Goal: Information Seeking & Learning: Learn about a topic

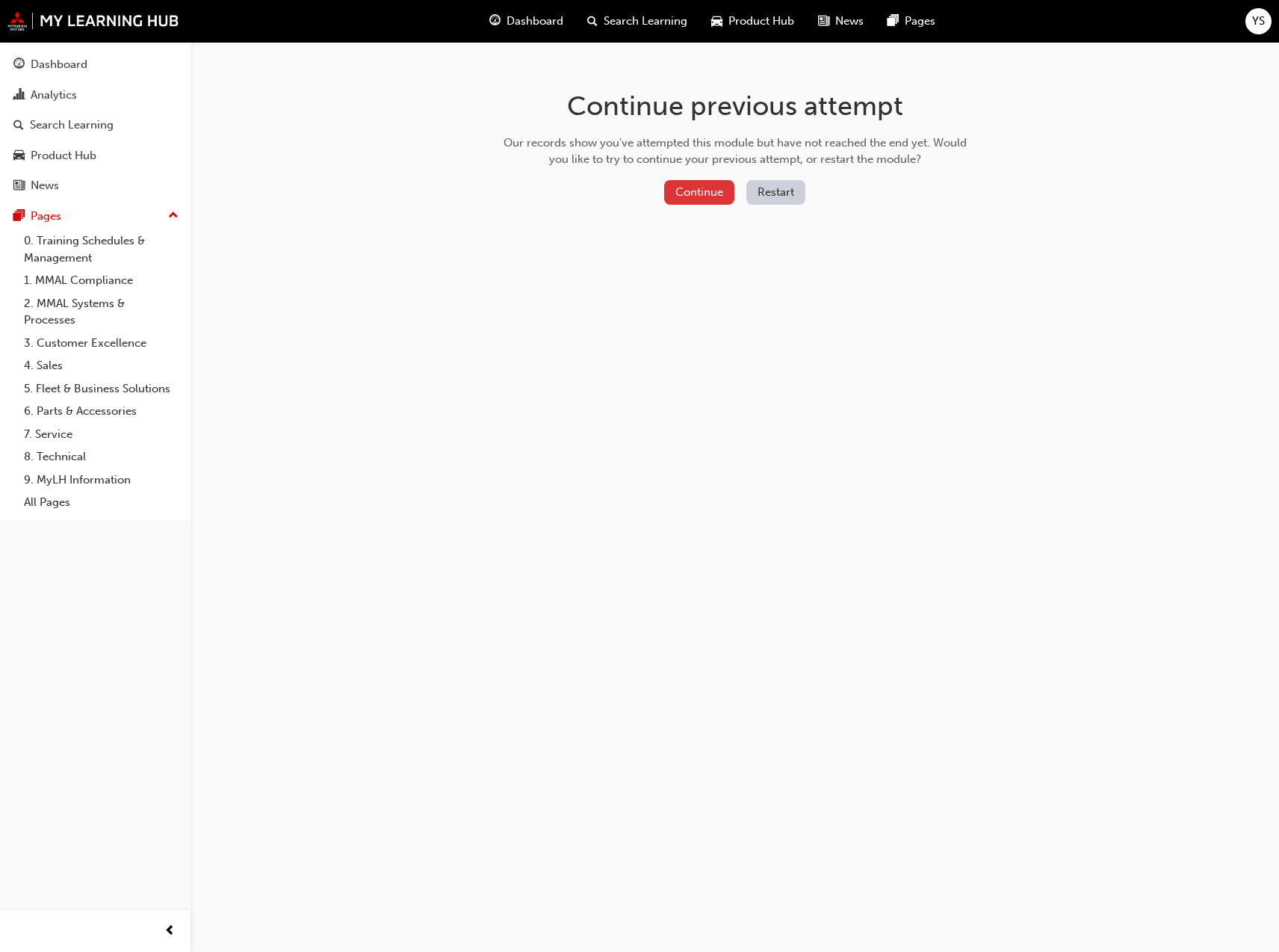
click at [690, 189] on button "Continue" at bounding box center [699, 192] width 71 height 24
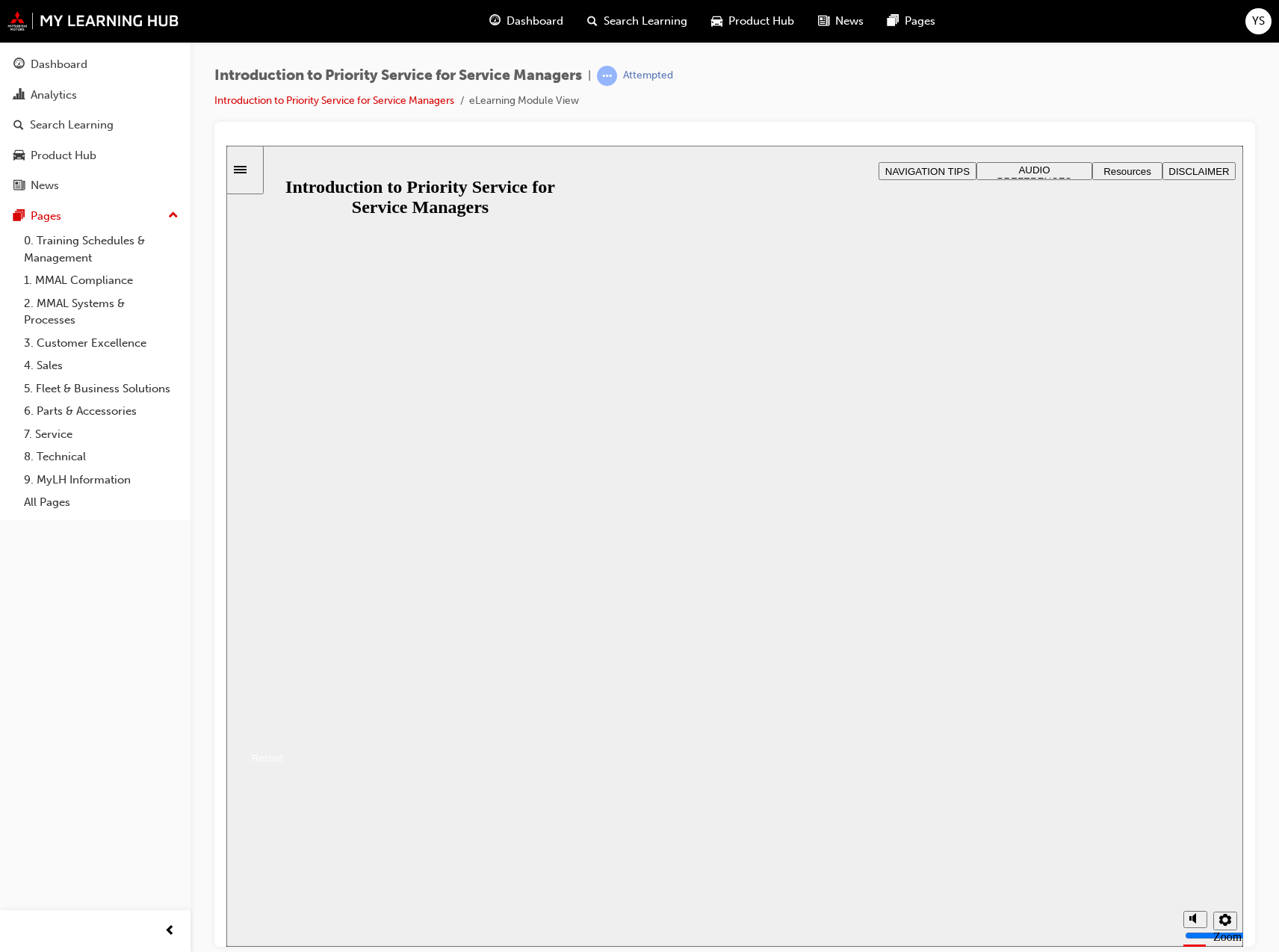
click at [283, 731] on button "Resume" at bounding box center [254, 739] width 57 height 18
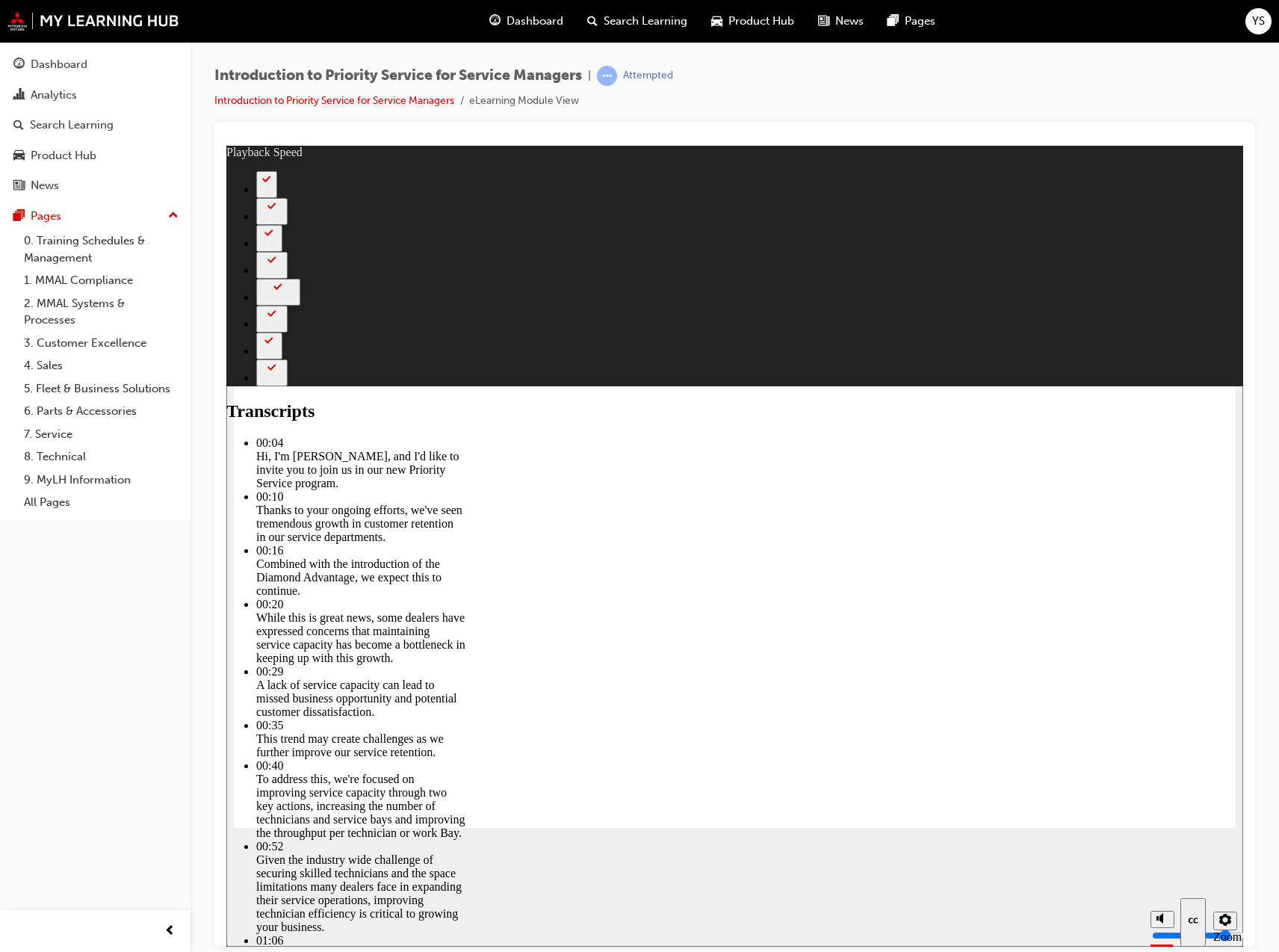
type input "8"
type input "127"
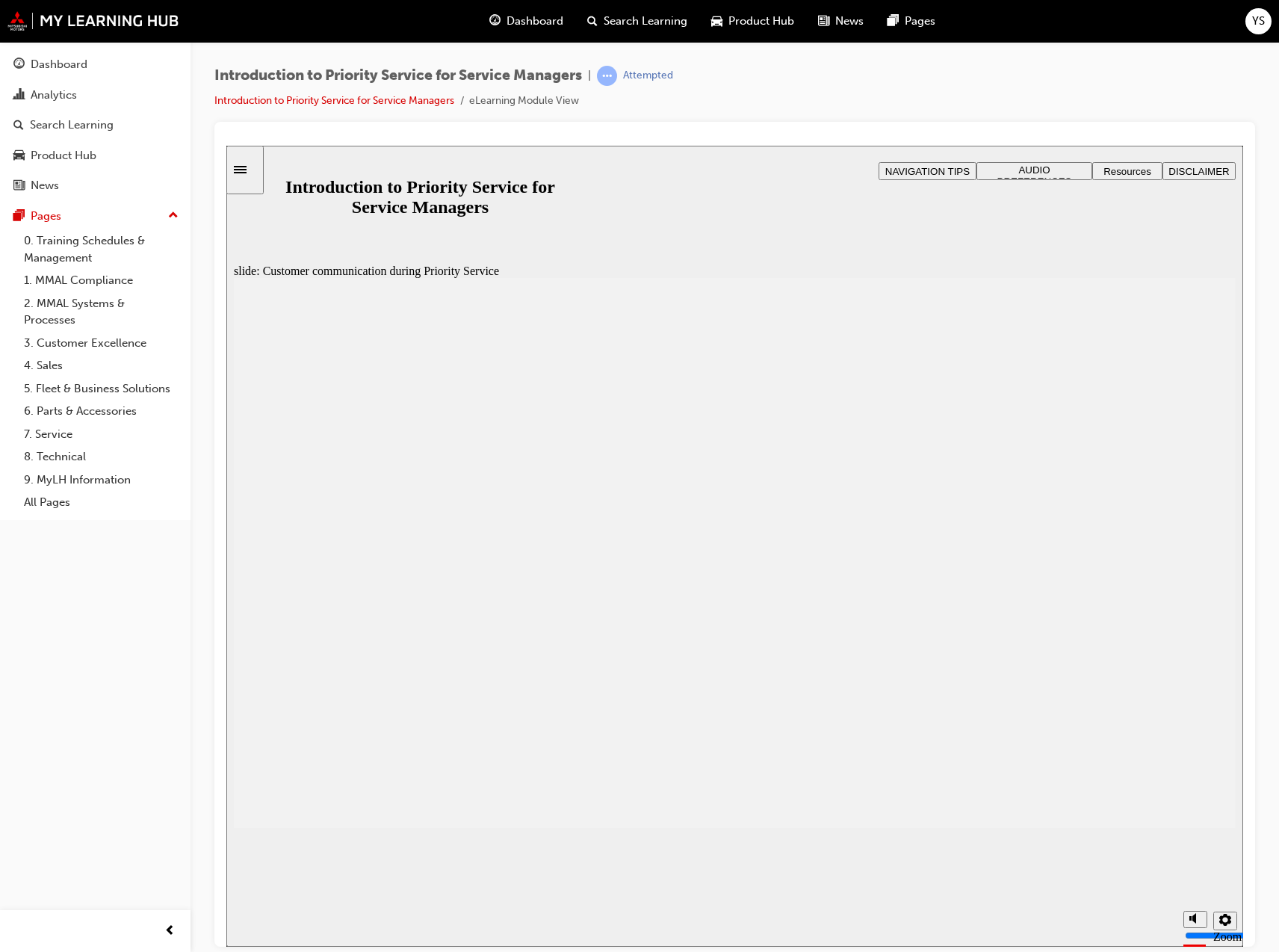
drag, startPoint x: 1175, startPoint y: 806, endPoint x: 1173, endPoint y: 814, distance: 8.2
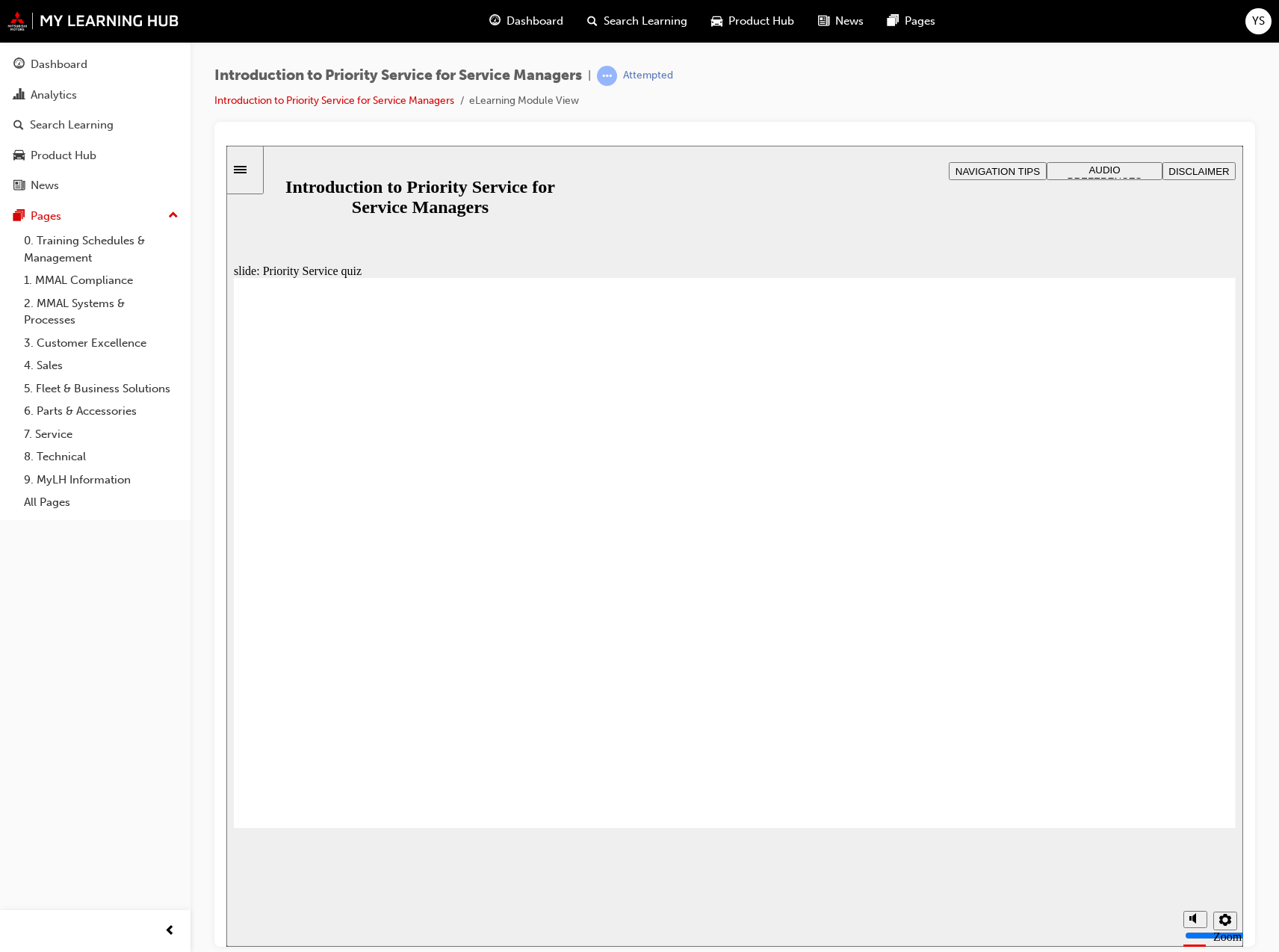
radio input "true"
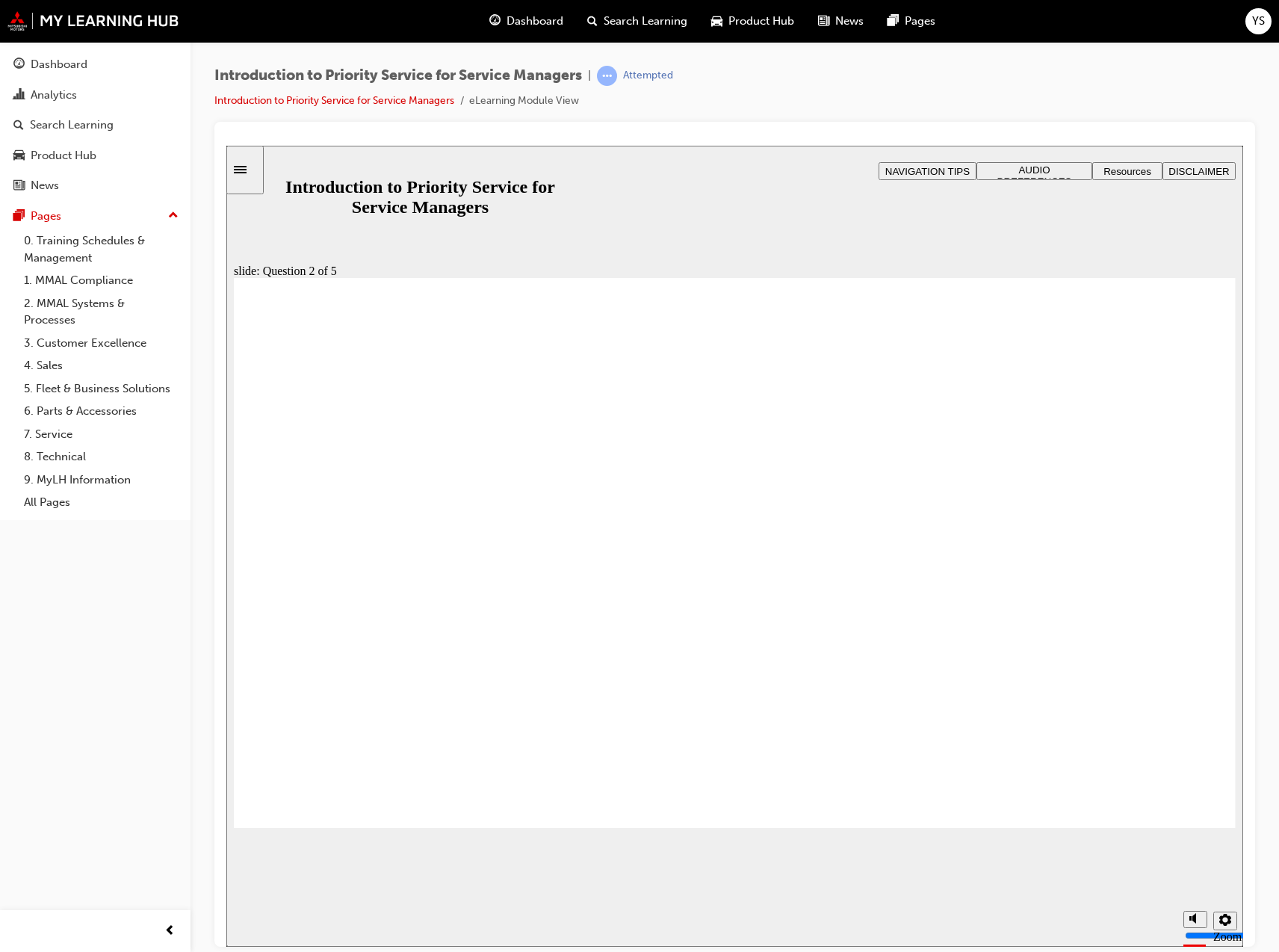
drag, startPoint x: 1163, startPoint y: 713, endPoint x: 928, endPoint y: 593, distance: 263.9
drag, startPoint x: 913, startPoint y: 720, endPoint x: 1122, endPoint y: 599, distance: 241.5
drag, startPoint x: 775, startPoint y: 726, endPoint x: 566, endPoint y: 596, distance: 246.1
drag, startPoint x: 550, startPoint y: 720, endPoint x: 410, endPoint y: 598, distance: 185.7
drag, startPoint x: 362, startPoint y: 685, endPoint x: 763, endPoint y: 584, distance: 413.5
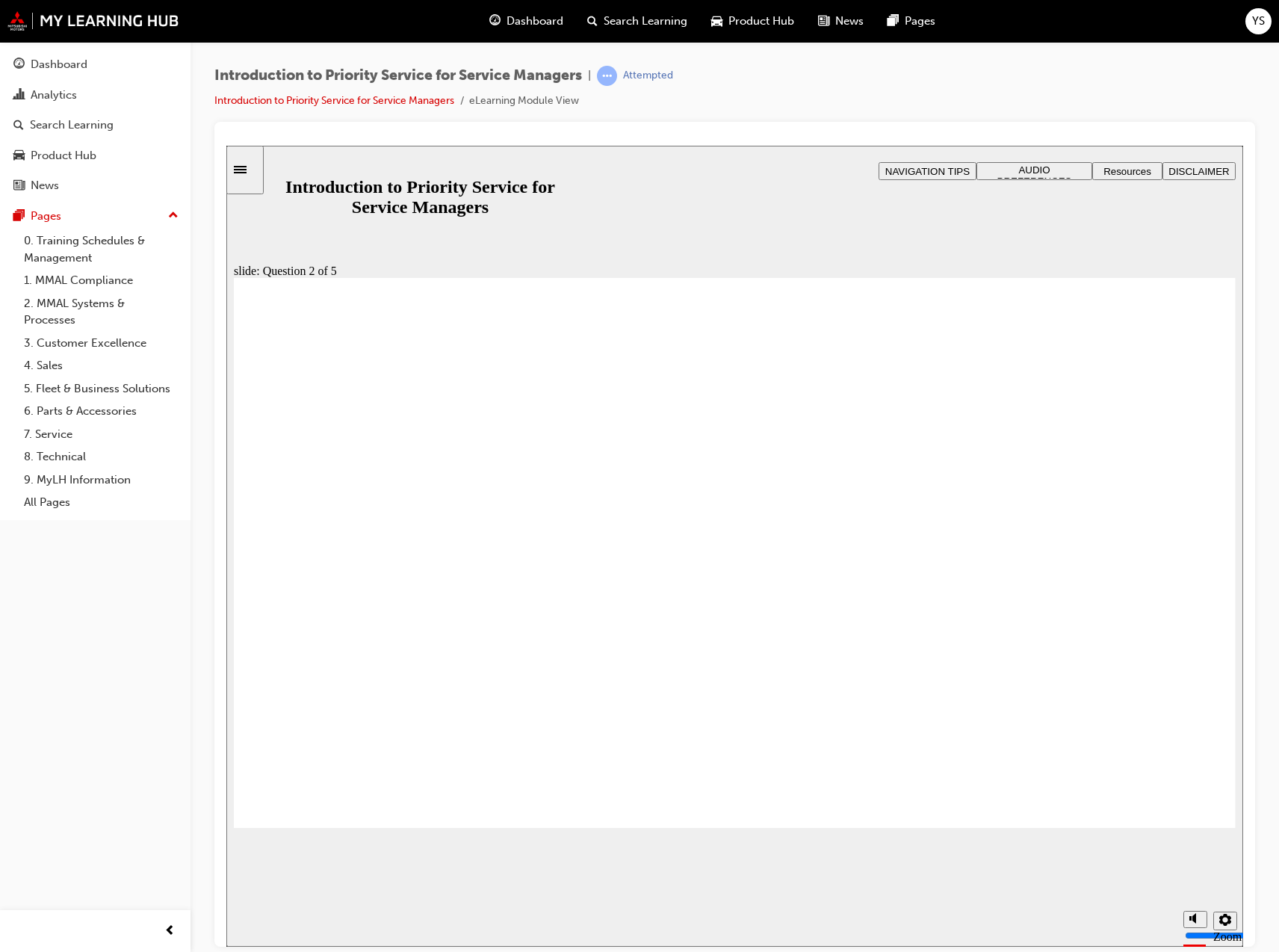
checkbox input "true"
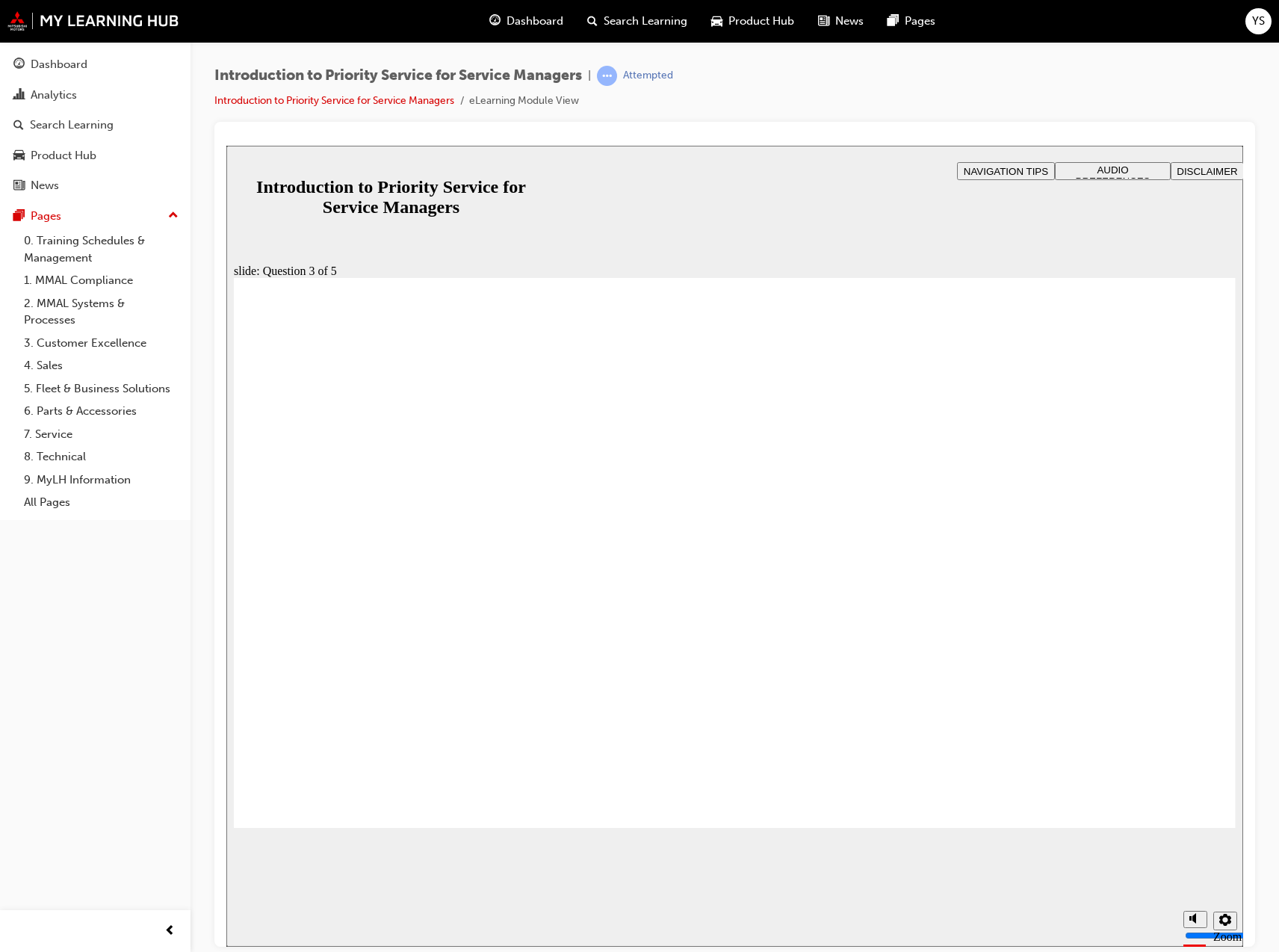
checkbox input "true"
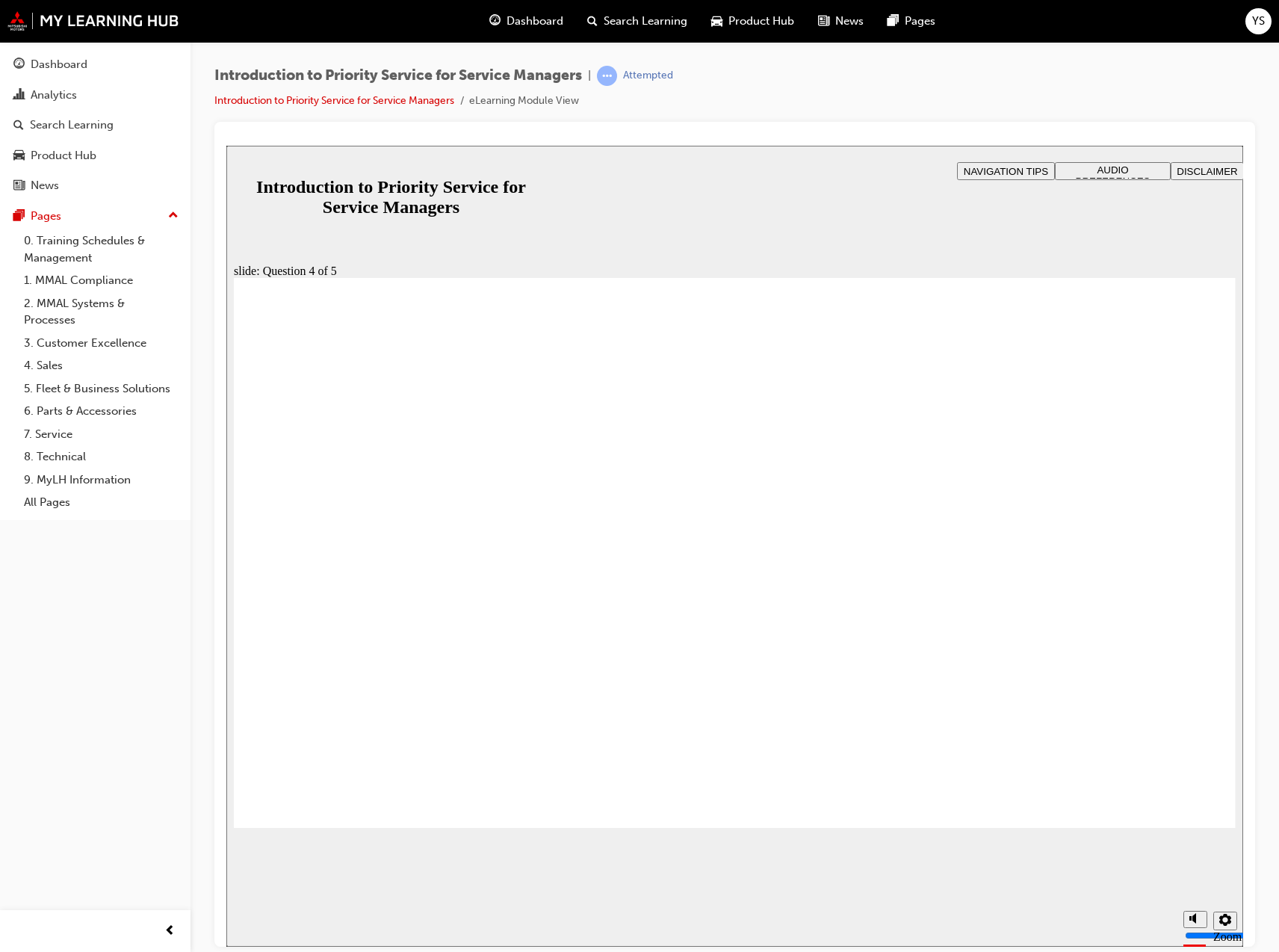
radio input "true"
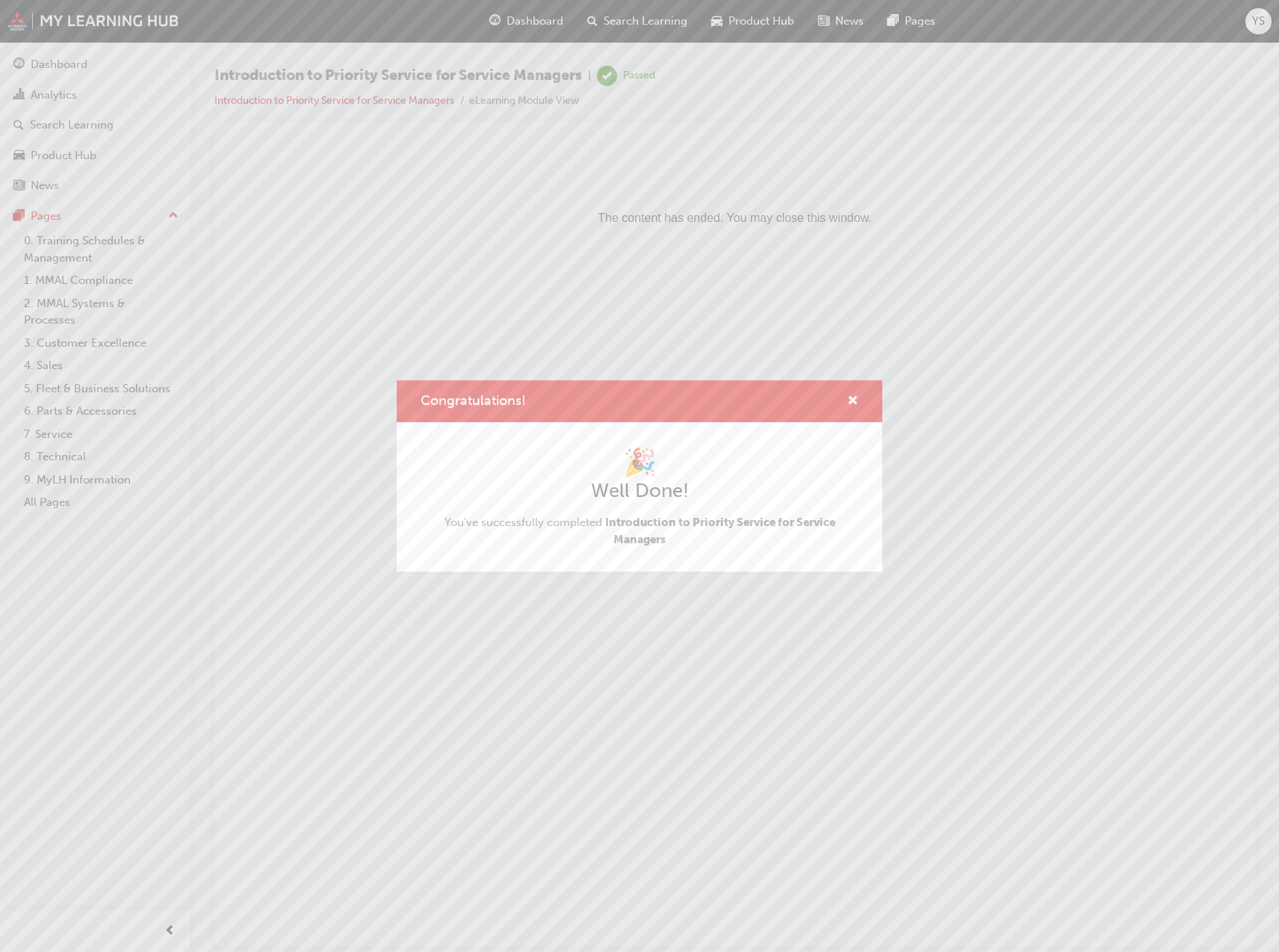
click at [858, 391] on div "Congratulations!" at bounding box center [639, 402] width 485 height 43
click at [858, 406] on div "Congratulations!" at bounding box center [639, 402] width 485 height 43
click at [853, 402] on span "cross-icon" at bounding box center [853, 402] width 11 height 13
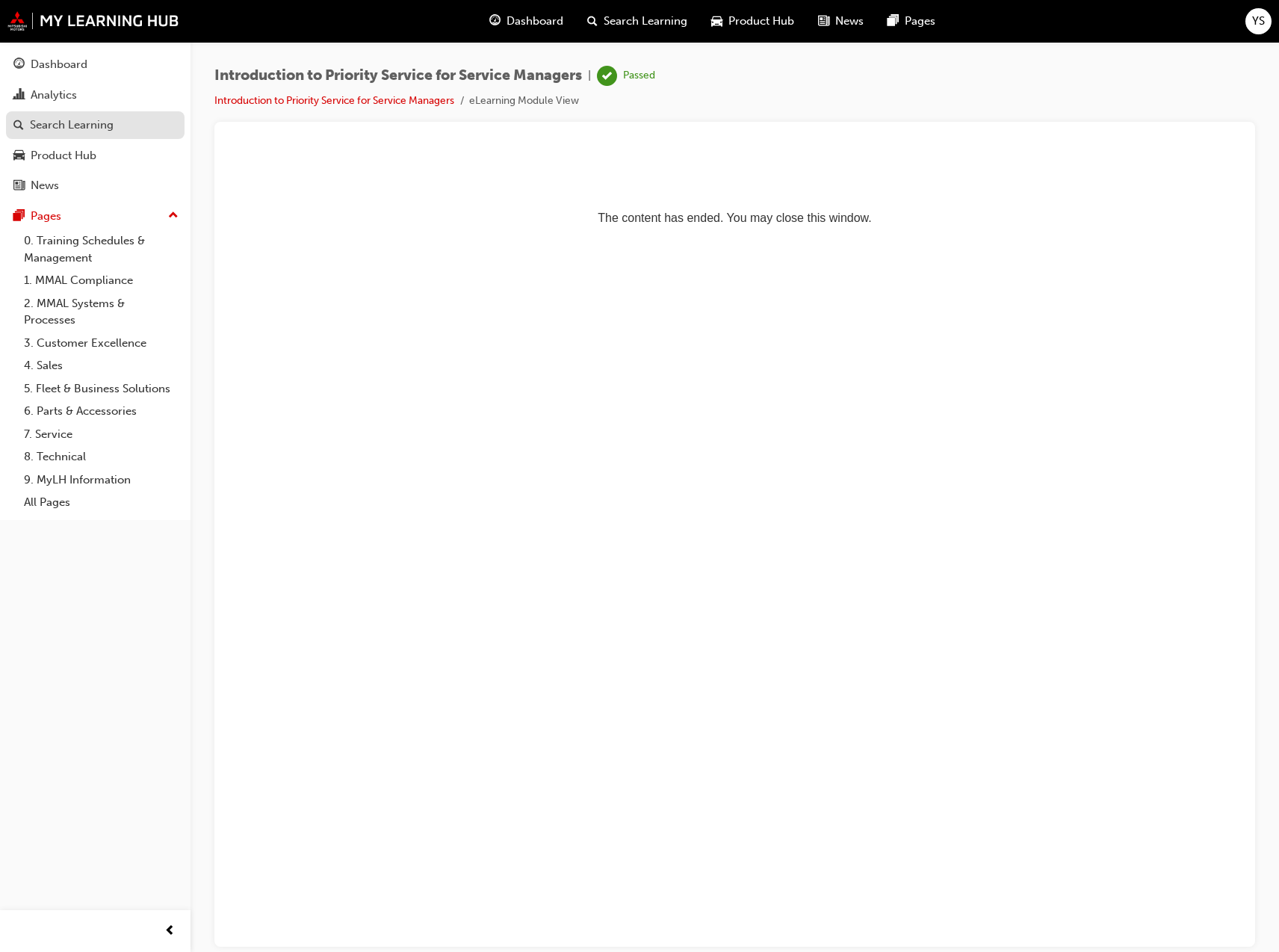
click at [84, 122] on div "Search Learning" at bounding box center [71, 125] width 84 height 17
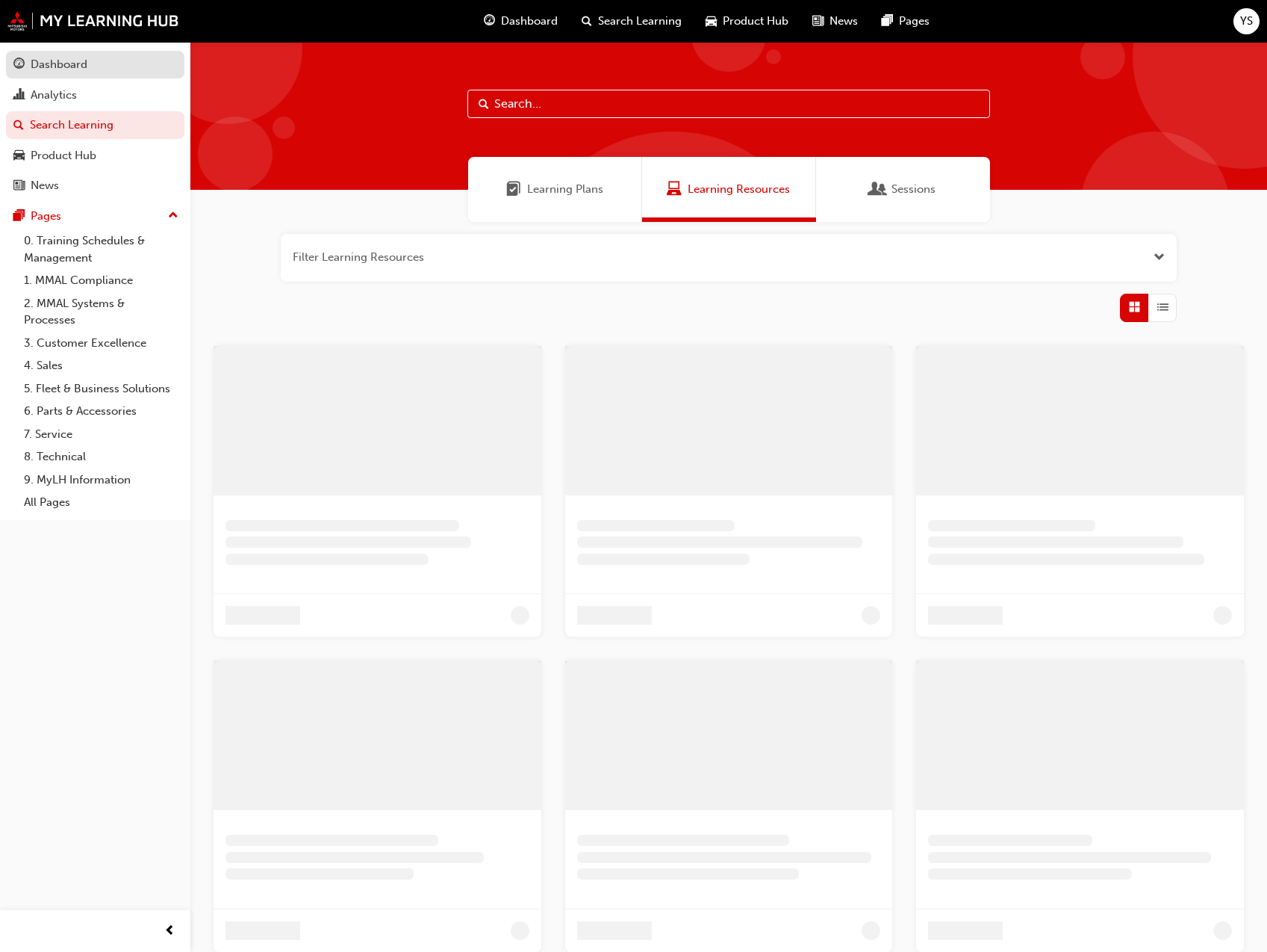
click at [85, 65] on div "Dashboard" at bounding box center [58, 64] width 57 height 17
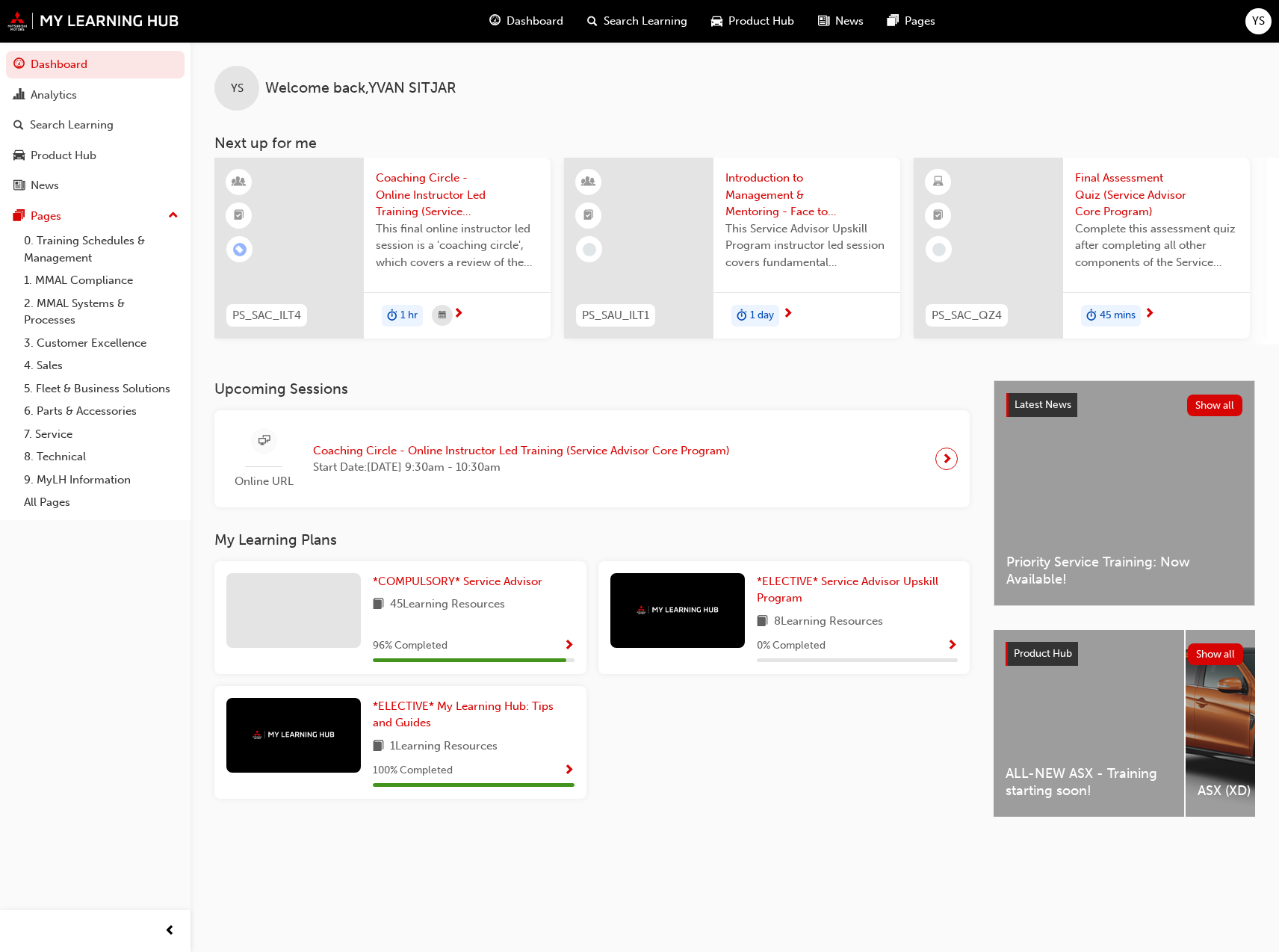
click at [1112, 536] on div "Latest News Show all Priority Service Training: Now Available!" at bounding box center [1124, 492] width 260 height 224
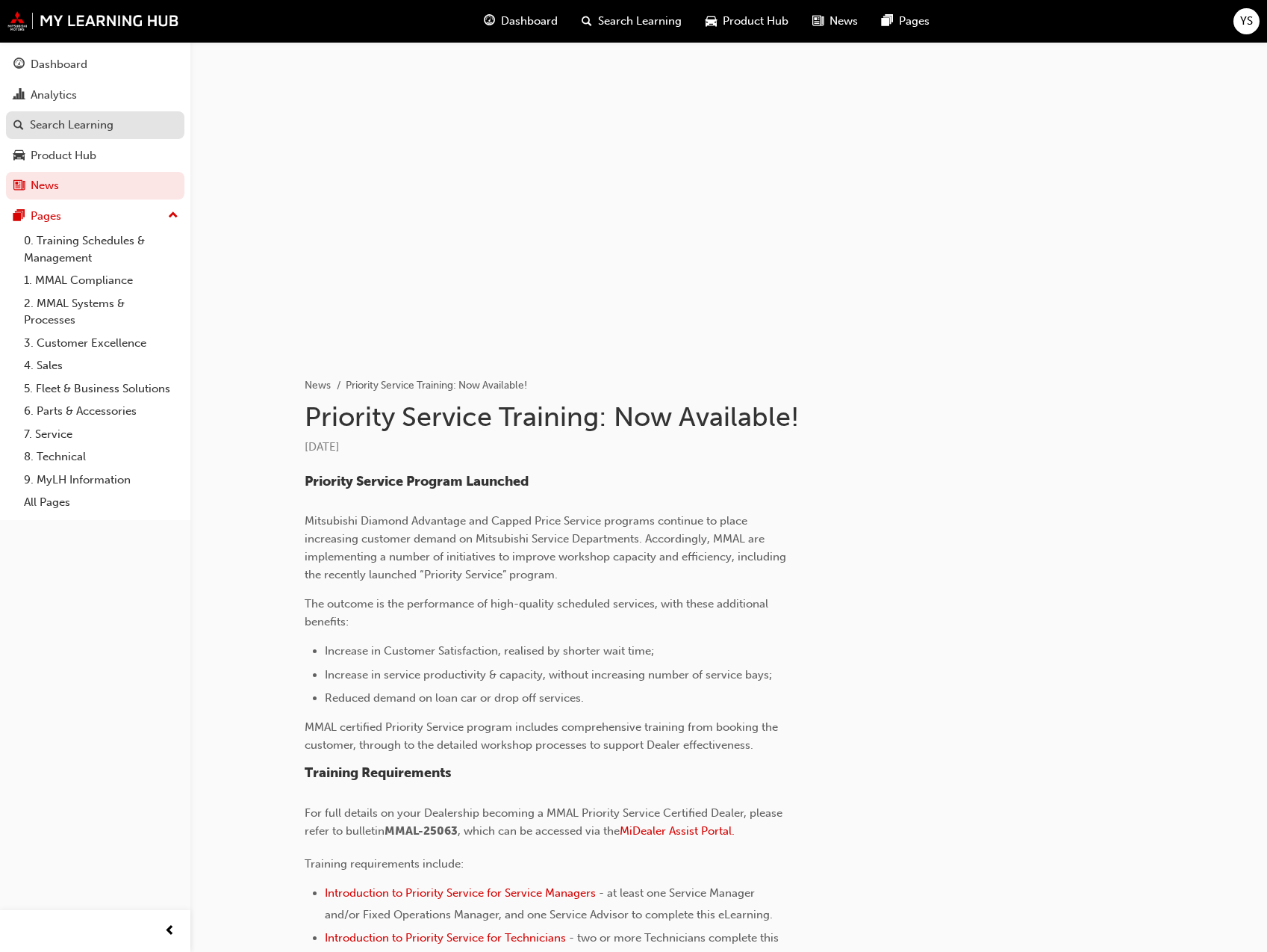
click at [64, 119] on div "Search Learning" at bounding box center [71, 125] width 84 height 17
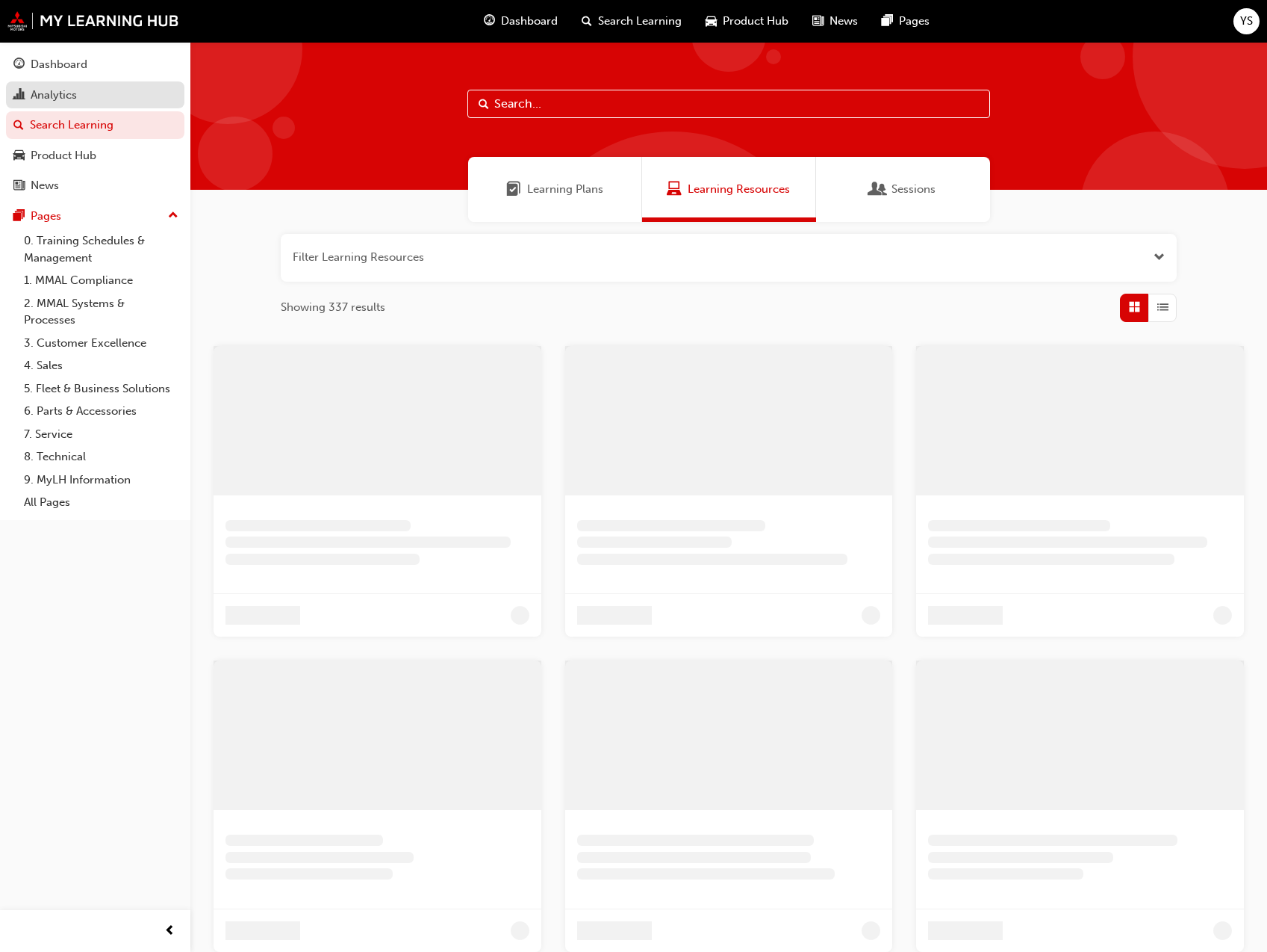
click at [77, 95] on div "Analytics" at bounding box center [53, 95] width 46 height 17
